Goal: Transaction & Acquisition: Purchase product/service

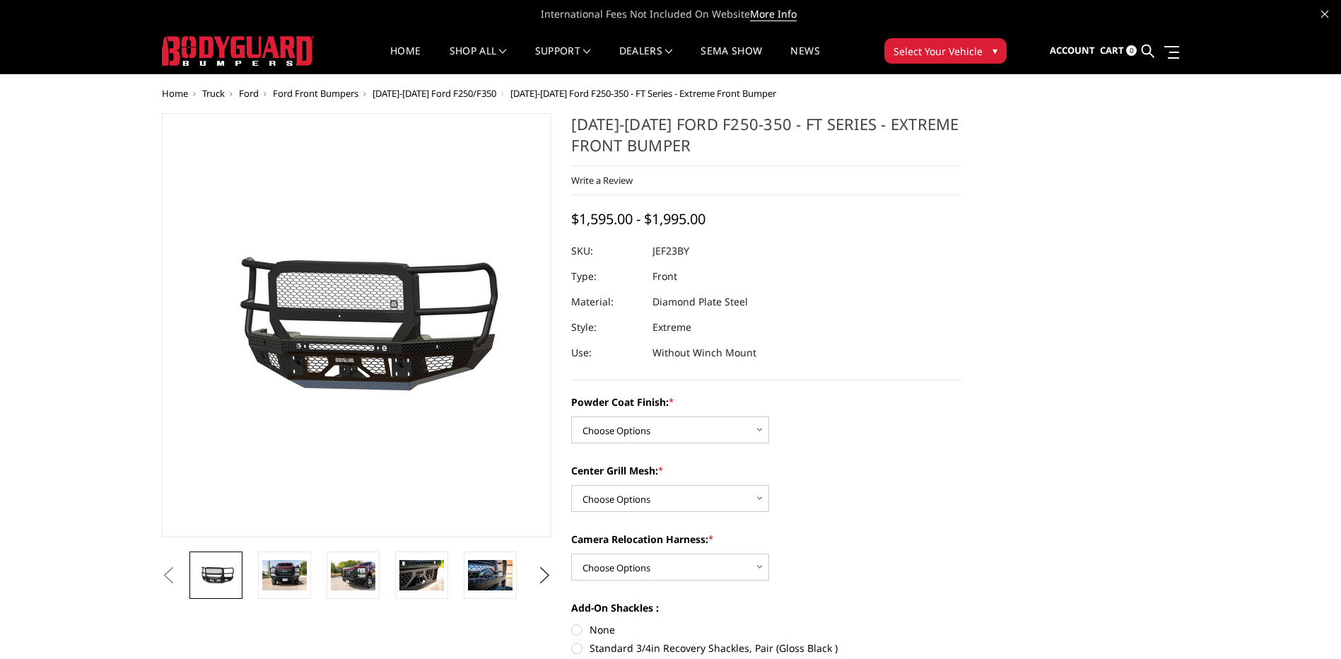
scroll to position [71, 0]
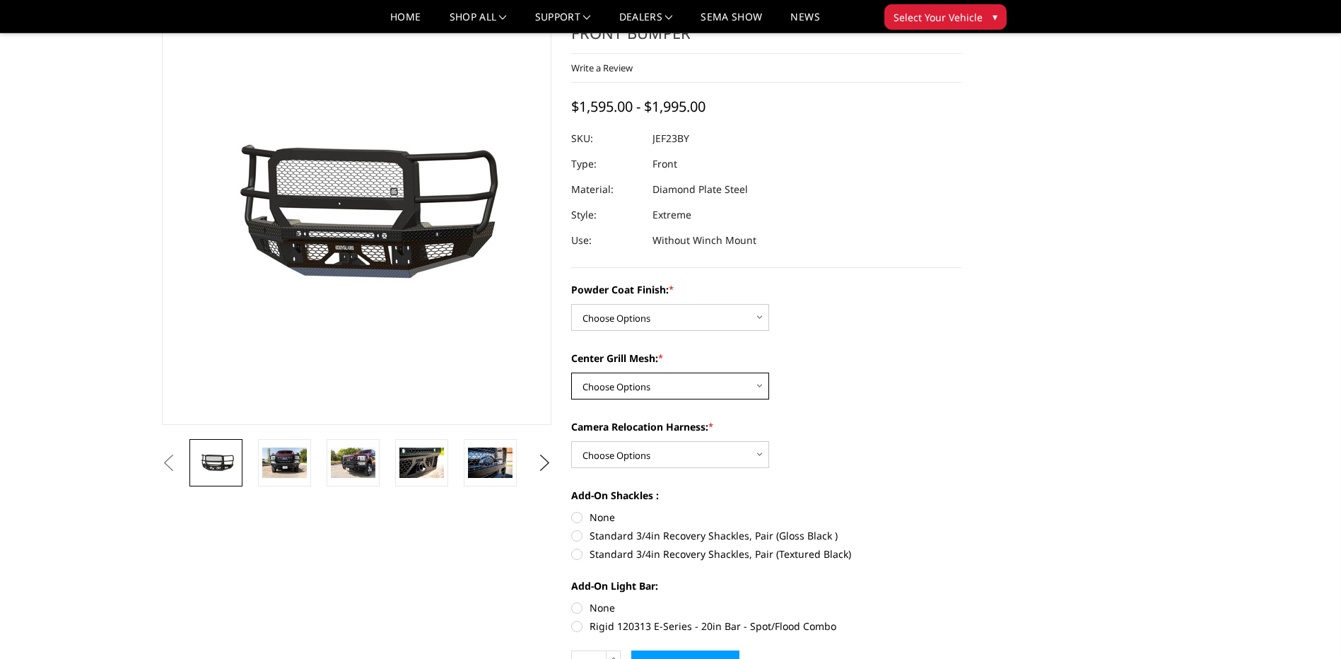
click at [729, 391] on select "Choose Options WITH Expanded Metal in Center Grill WITHOUT Expanded Metal in Ce…" at bounding box center [670, 385] width 198 height 27
click at [571, 372] on select "Choose Options WITH Expanded Metal in Center Grill WITHOUT Expanded Metal in Ce…" at bounding box center [670, 385] width 198 height 27
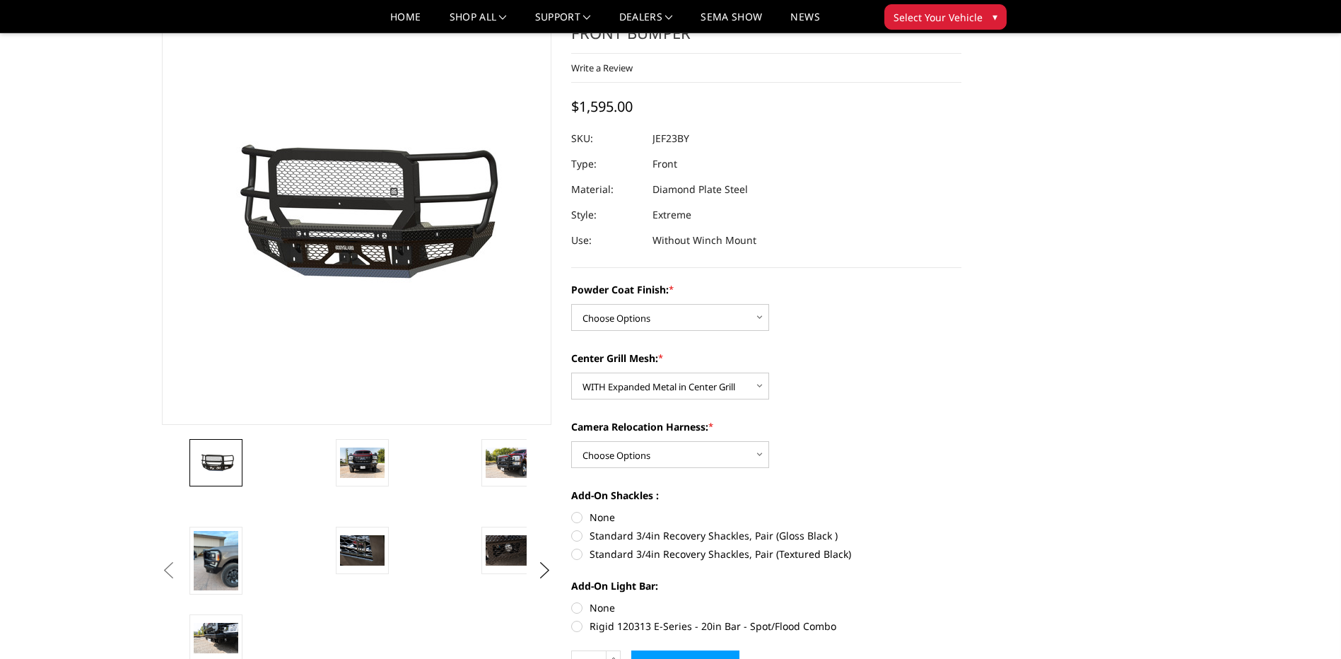
click at [734, 404] on div "Powder Coat Finish: * Choose Options Bare Metal Gloss Black Powder Coat Texture…" at bounding box center [766, 456] width 390 height 348
click at [734, 394] on select "Choose Options WITH Expanded Metal in Center Grill WITHOUT Expanded Metal in Ce…" at bounding box center [670, 385] width 198 height 27
click at [571, 372] on select "Choose Options WITH Expanded Metal in Center Grill WITHOUT Expanded Metal in Ce…" at bounding box center [670, 385] width 198 height 27
click at [718, 392] on select "Choose Options WITH Expanded Metal in Center Grill WITHOUT Expanded Metal in Ce…" at bounding box center [670, 385] width 198 height 27
select select "3266"
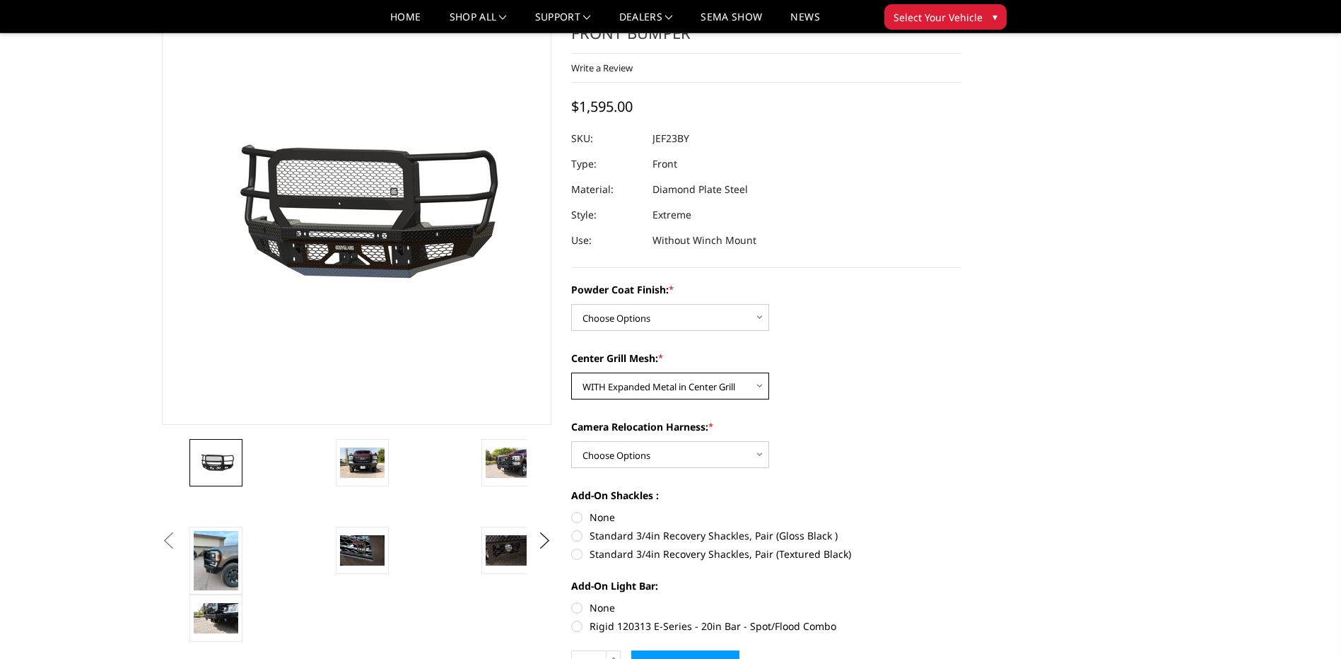
click at [571, 372] on select "Choose Options WITH Expanded Metal in Center Grill WITHOUT Expanded Metal in Ce…" at bounding box center [670, 385] width 198 height 27
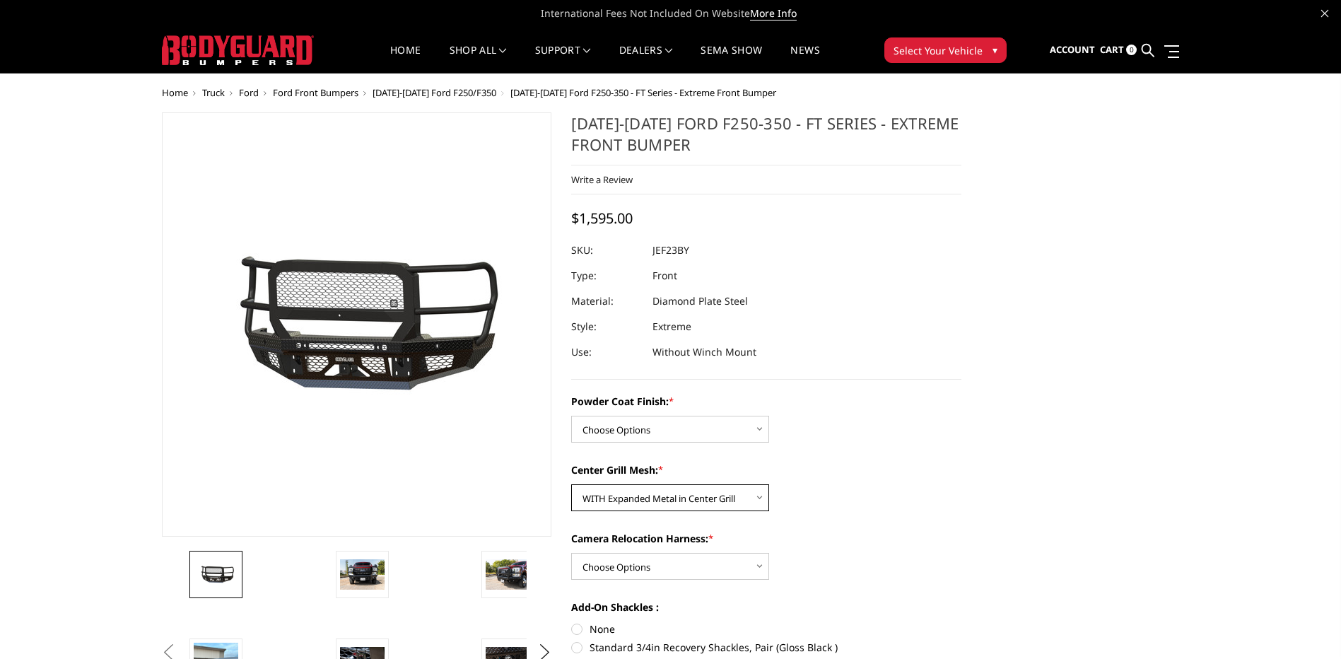
scroll to position [0, 0]
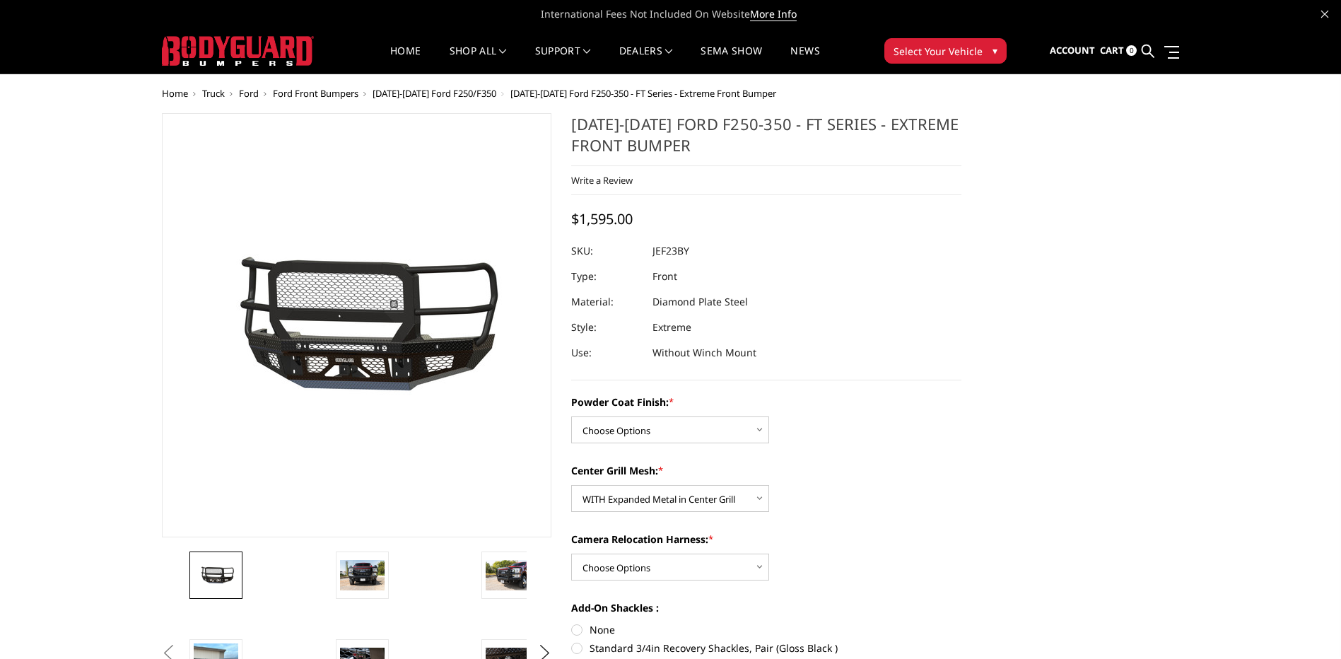
click at [942, 54] on span "Select Your Vehicle" at bounding box center [937, 51] width 89 height 15
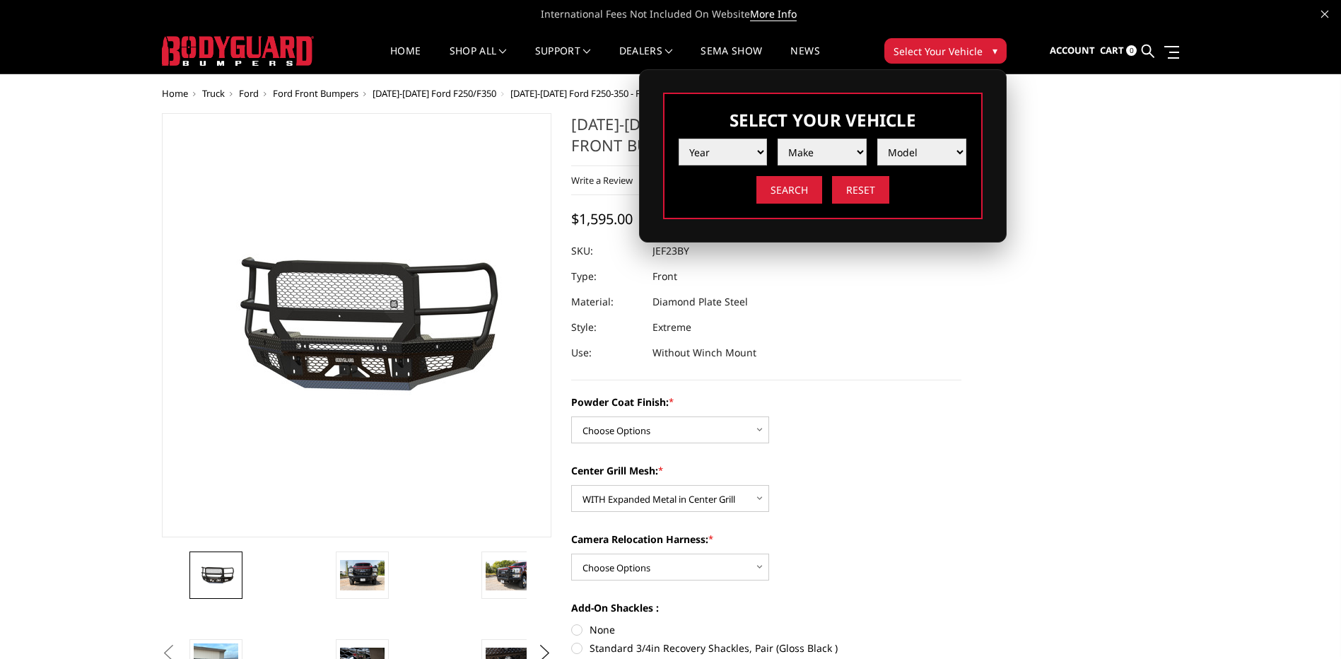
click at [748, 148] on select "Year [DATE] 2024 2023 2022 2021 2020 2019 2018 2017 2016 2015 2014 2013 2012 20…" at bounding box center [723, 152] width 89 height 27
select select "yr_2014"
click at [679, 139] on select "Year [DATE] 2024 2023 2022 2021 2020 2019 2018 2017 2016 2015 2014 2013 2012 20…" at bounding box center [723, 152] width 89 height 27
click at [833, 152] on select "Make Chevrolet Ford GMC Ram Toyota" at bounding box center [821, 152] width 89 height 27
select select "mk_ford"
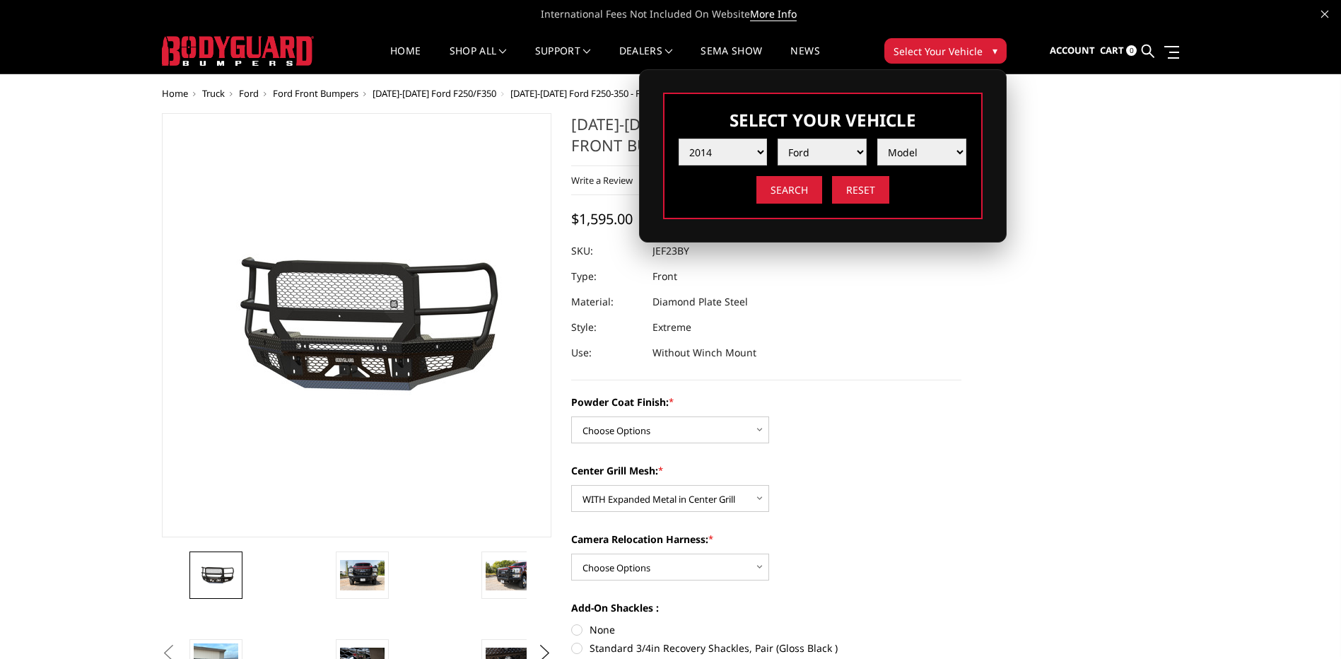
click at [777, 139] on select "Make Chevrolet Ford GMC Ram Toyota" at bounding box center [821, 152] width 89 height 27
click at [921, 143] on select "Model F250 / F350 F450 F550" at bounding box center [921, 152] width 89 height 27
select select "md_f250-f350"
click at [877, 139] on select "Model F250 / F350 F450 F550" at bounding box center [921, 152] width 89 height 27
click at [794, 186] on input "Search" at bounding box center [789, 190] width 66 height 28
